Goal: Obtain resource: Download file/media

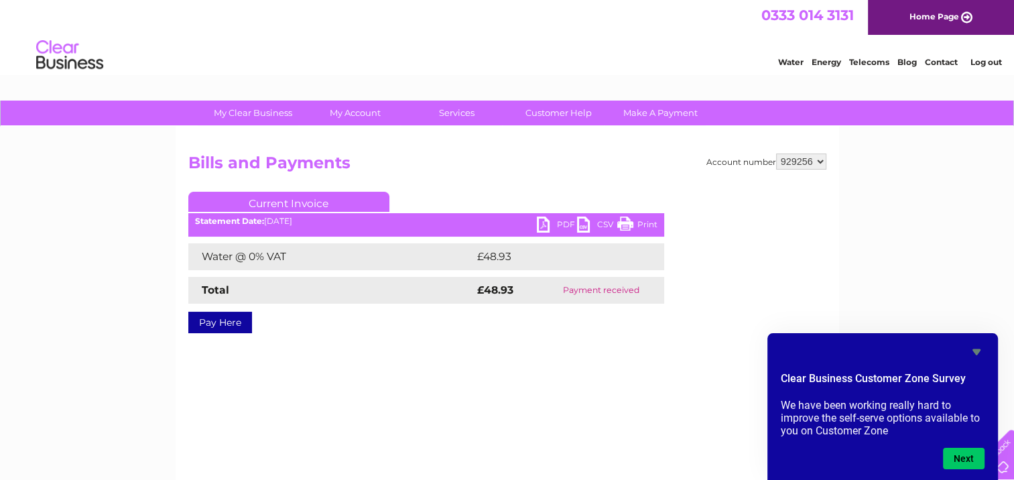
click at [541, 222] on link "PDF" at bounding box center [557, 225] width 40 height 19
click at [976, 349] on icon "Hide survey" at bounding box center [976, 352] width 8 height 6
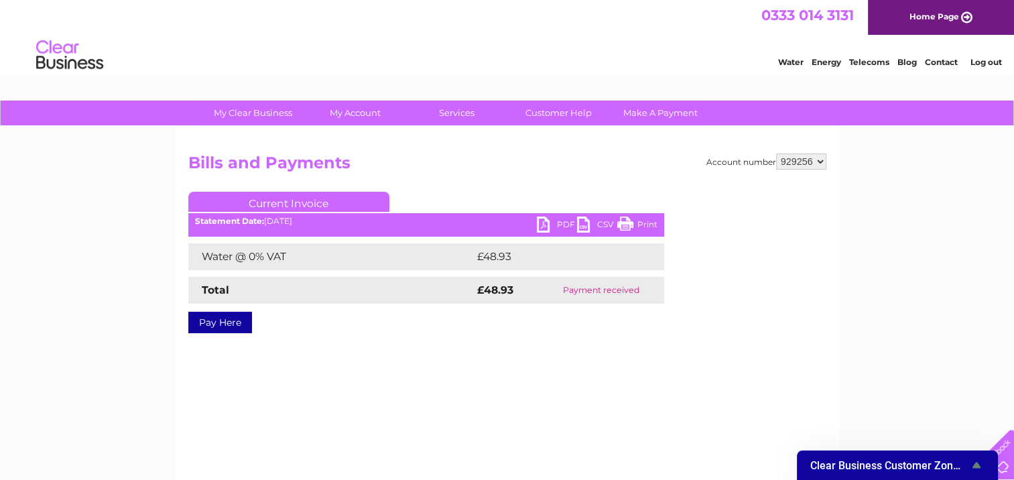
click at [541, 223] on link "PDF" at bounding box center [557, 225] width 40 height 19
click at [542, 225] on link "PDF" at bounding box center [557, 225] width 40 height 19
click at [697, 59] on div "Water Energy Telecoms Blog Contact Log out" at bounding box center [507, 57] width 1014 height 44
click at [545, 220] on link "PDF" at bounding box center [557, 225] width 40 height 19
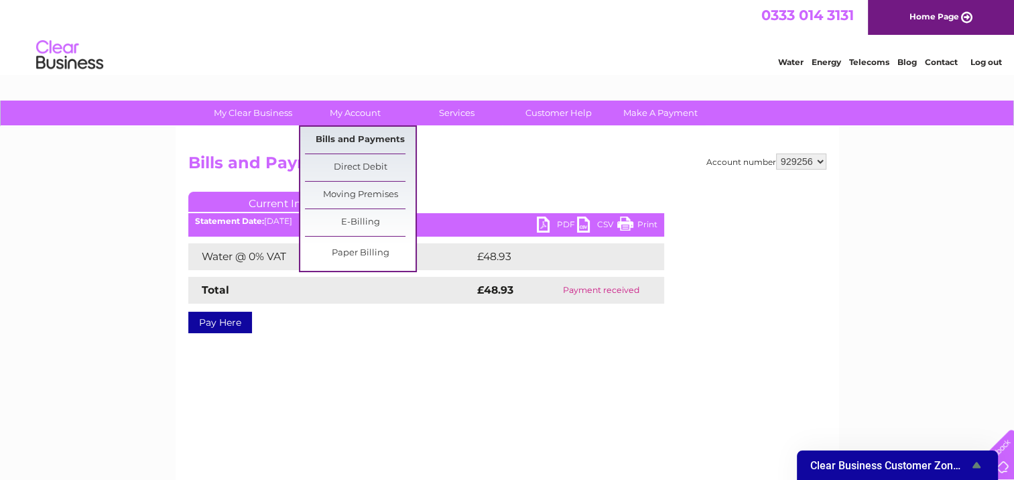
click at [360, 142] on link "Bills and Payments" at bounding box center [360, 140] width 111 height 27
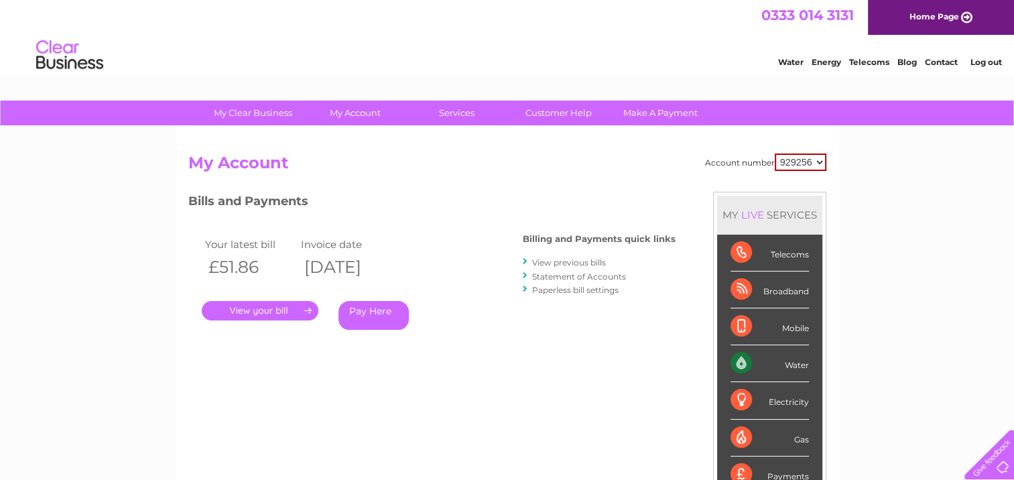
click at [260, 306] on link "." at bounding box center [260, 310] width 117 height 19
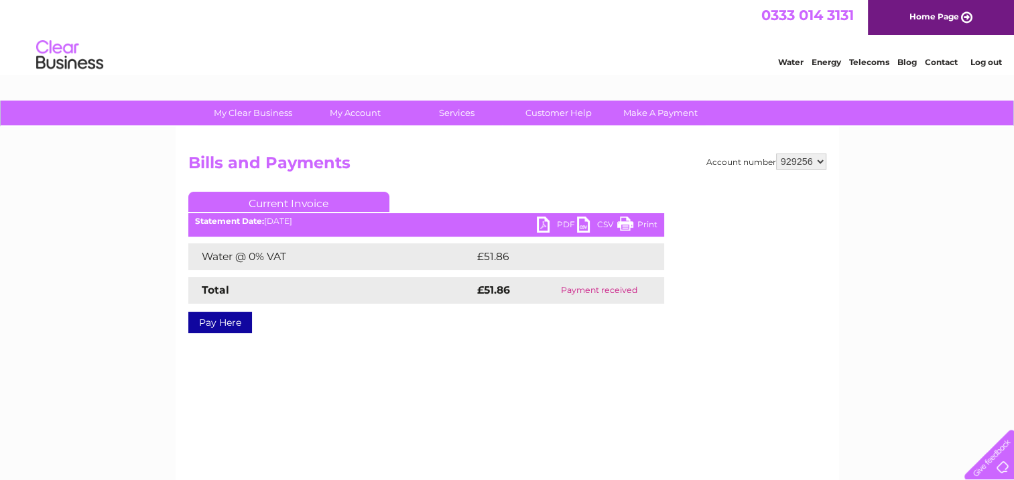
click at [539, 223] on link "PDF" at bounding box center [557, 225] width 40 height 19
